Goal: Find specific page/section: Find specific page/section

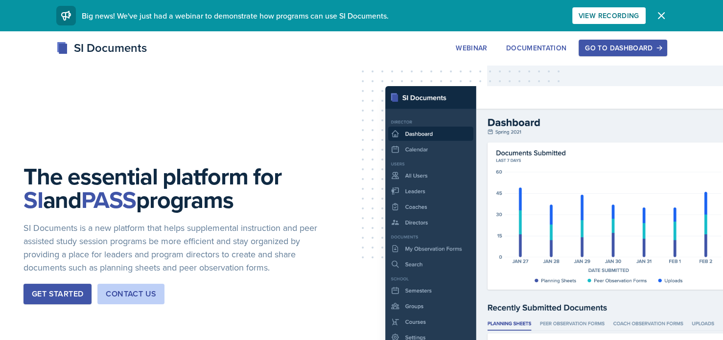
click at [626, 52] on div "Go to Dashboard" at bounding box center [622, 48] width 75 height 8
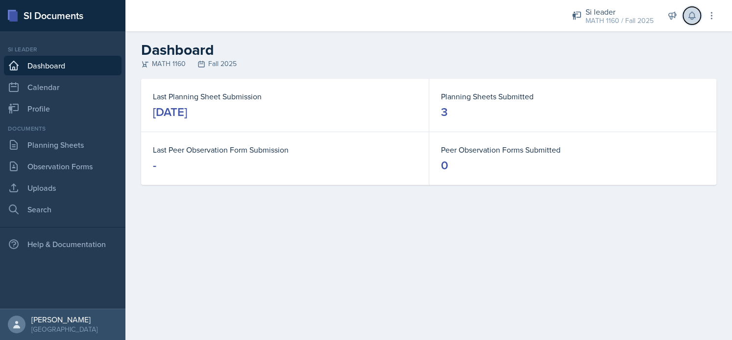
click at [693, 15] on icon at bounding box center [692, 16] width 10 height 10
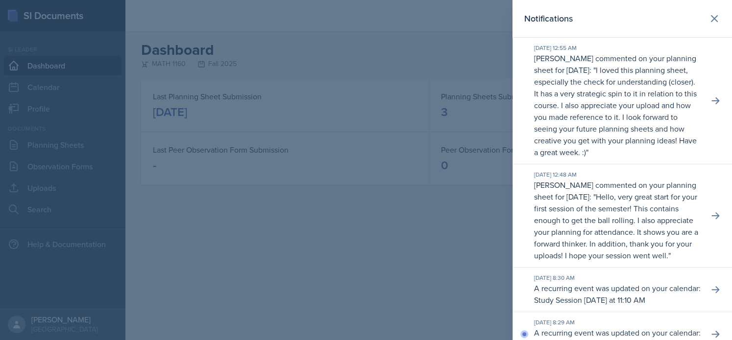
click at [479, 106] on div at bounding box center [366, 170] width 732 height 340
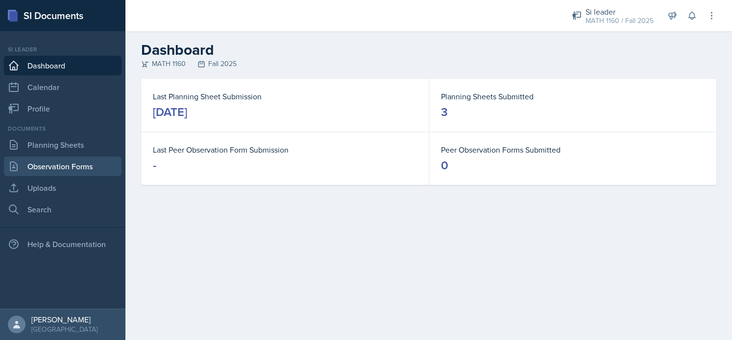
click at [72, 175] on link "Observation Forms" at bounding box center [63, 167] width 118 height 20
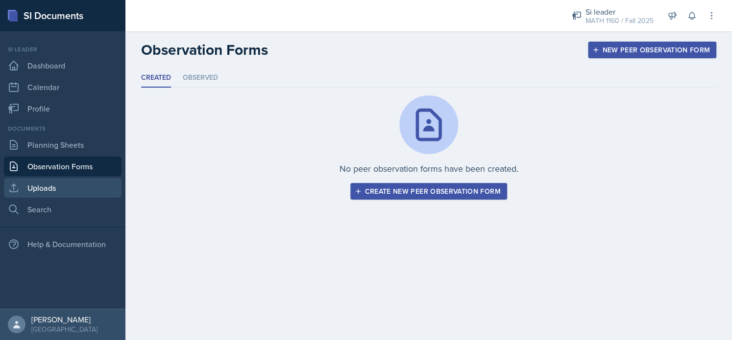
click at [74, 182] on link "Uploads" at bounding box center [63, 188] width 118 height 20
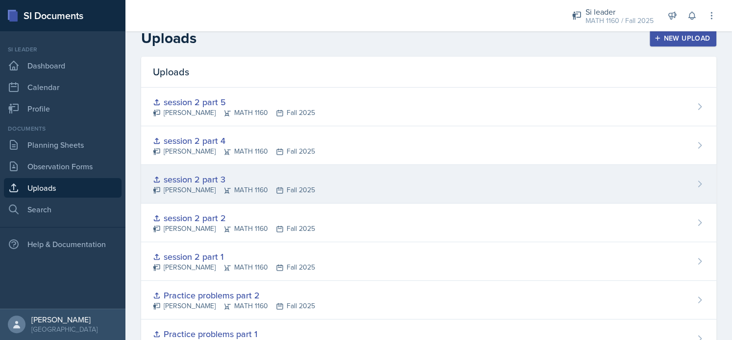
scroll to position [13, 0]
click at [235, 182] on div "session 2 part 3" at bounding box center [234, 178] width 162 height 13
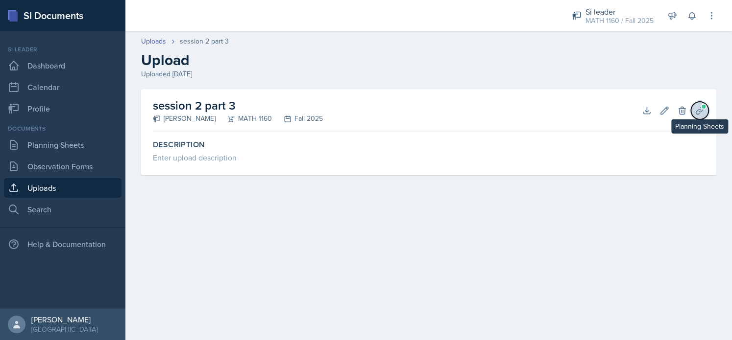
click at [695, 110] on icon at bounding box center [700, 111] width 10 height 10
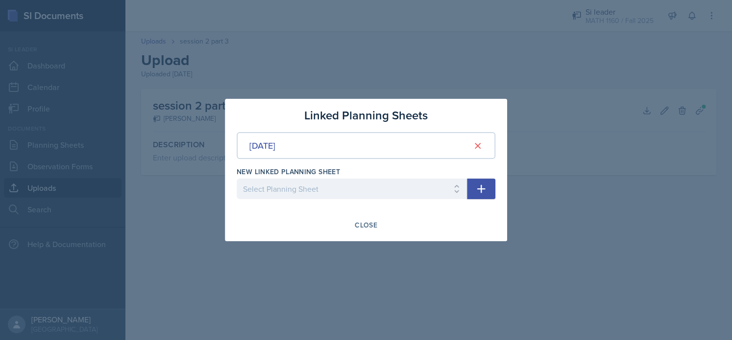
click at [510, 192] on div at bounding box center [366, 170] width 732 height 340
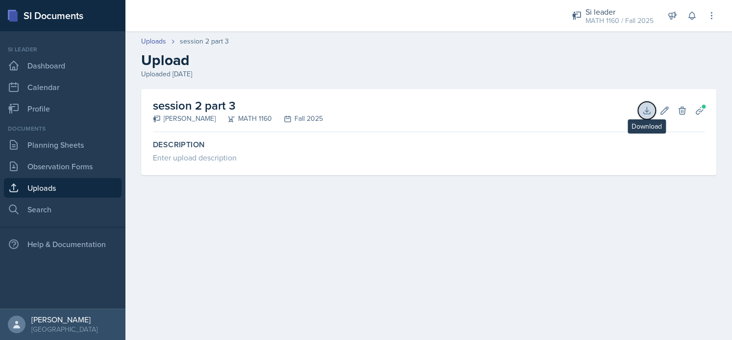
click at [647, 108] on icon at bounding box center [647, 111] width 10 height 10
